Goal: Information Seeking & Learning: Learn about a topic

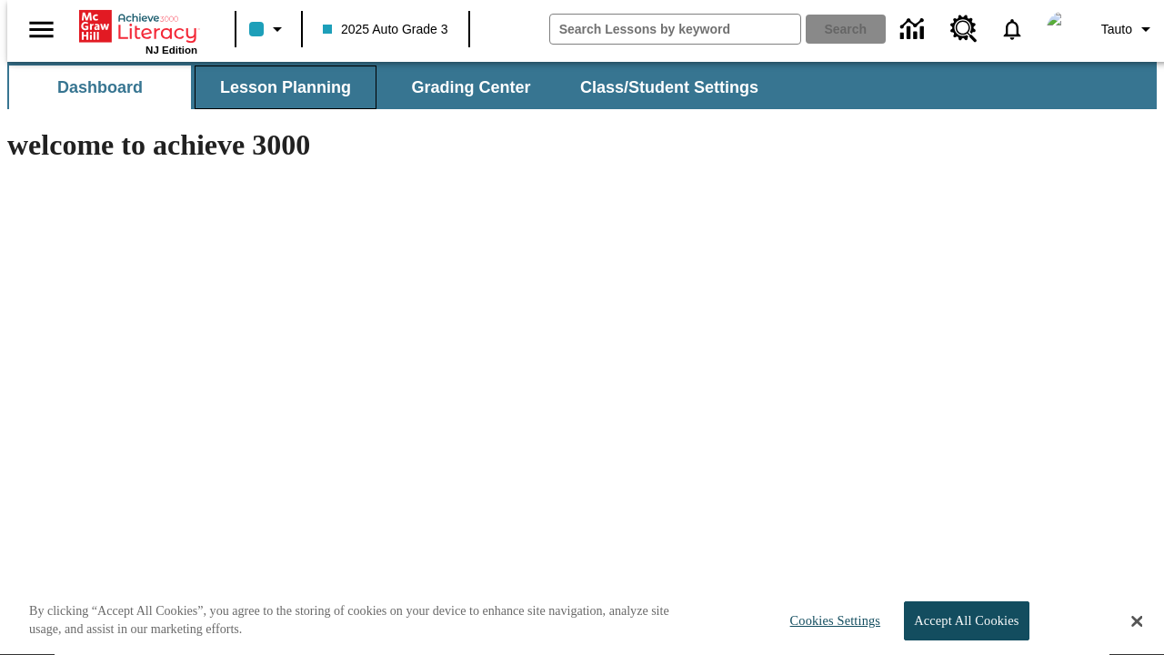
click at [278, 87] on span "Lesson Planning" at bounding box center [285, 87] width 131 height 21
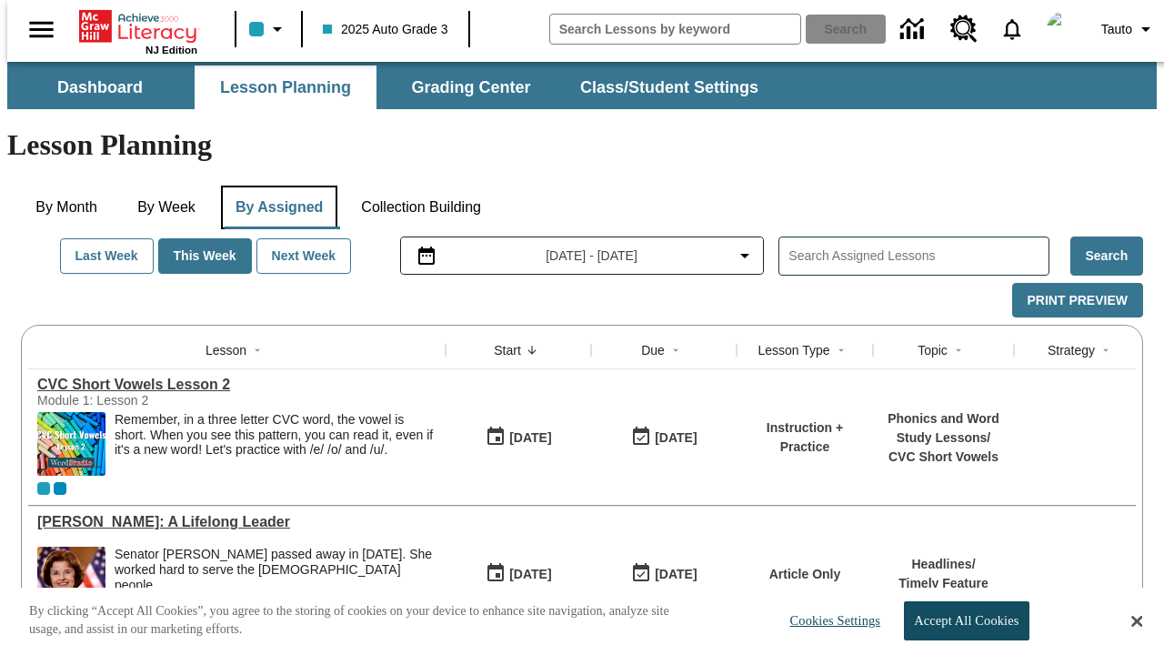
click at [275, 186] on button "By Assigned" at bounding box center [279, 208] width 116 height 44
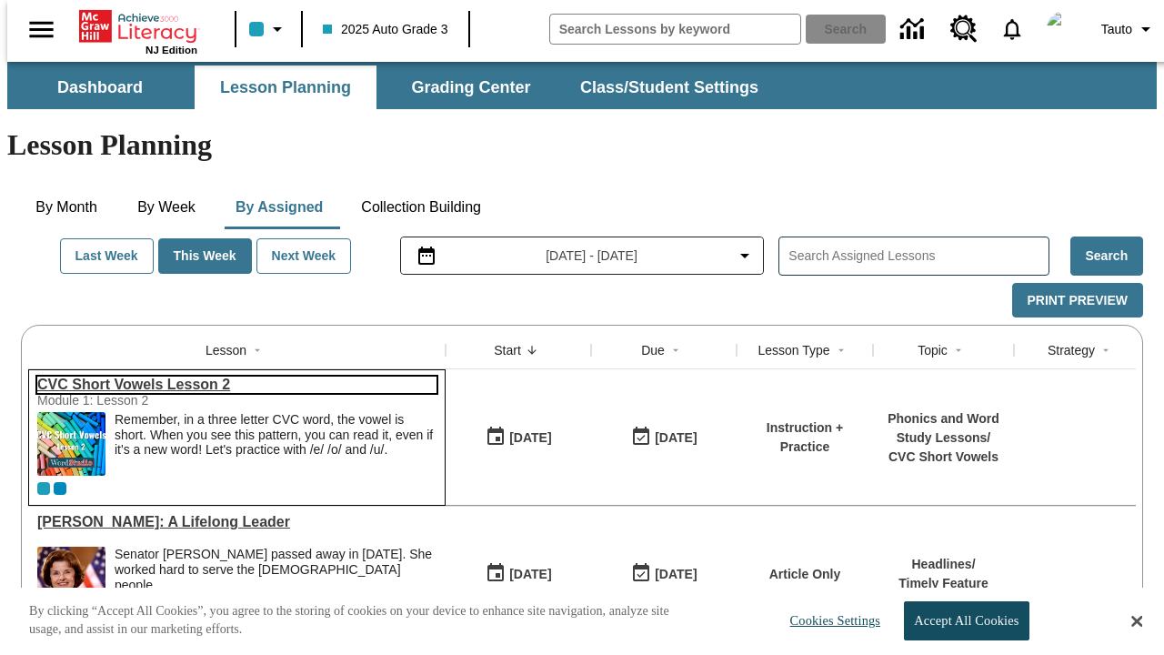
click at [229, 377] on link "CVC Short Vowels Lesson 2" at bounding box center [236, 385] width 399 height 16
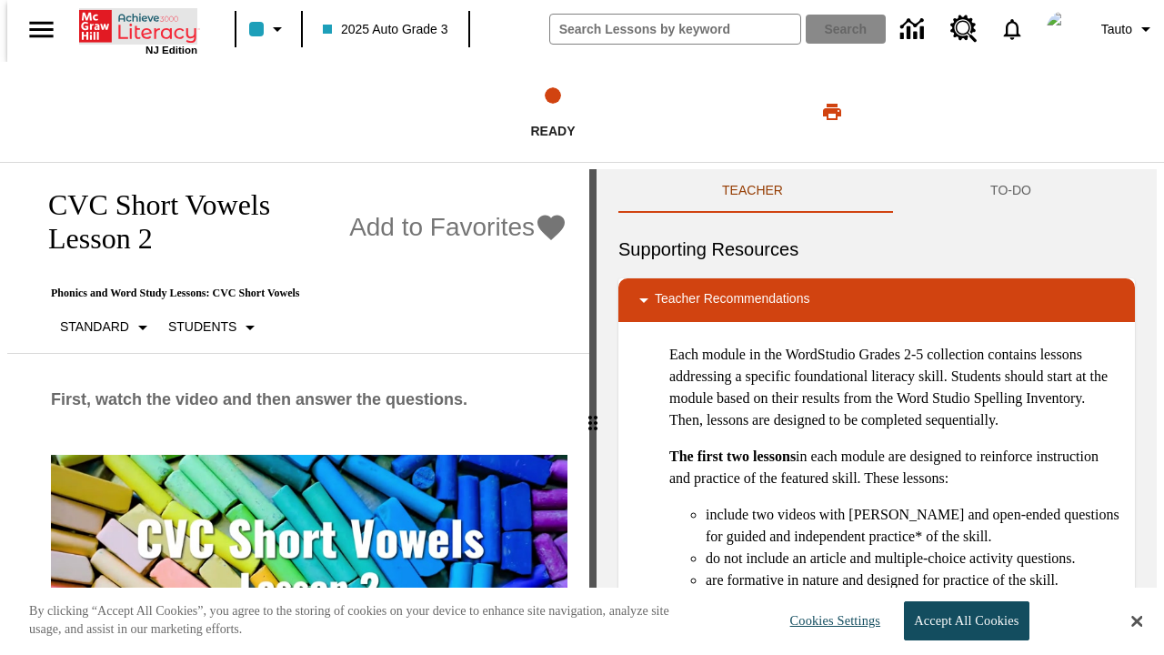
click at [131, 25] on icon "Home" at bounding box center [139, 26] width 121 height 36
